Goal: Go to known website: Access a specific website the user already knows

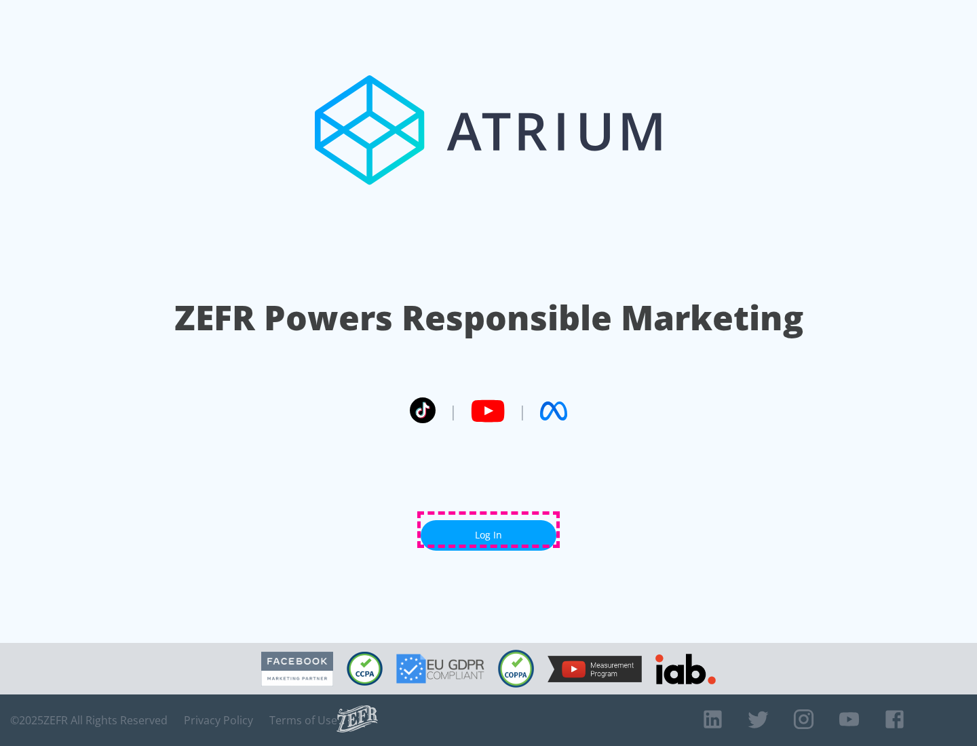
click at [489, 530] on link "Log In" at bounding box center [489, 535] width 136 height 31
